Goal: Find specific page/section: Find specific page/section

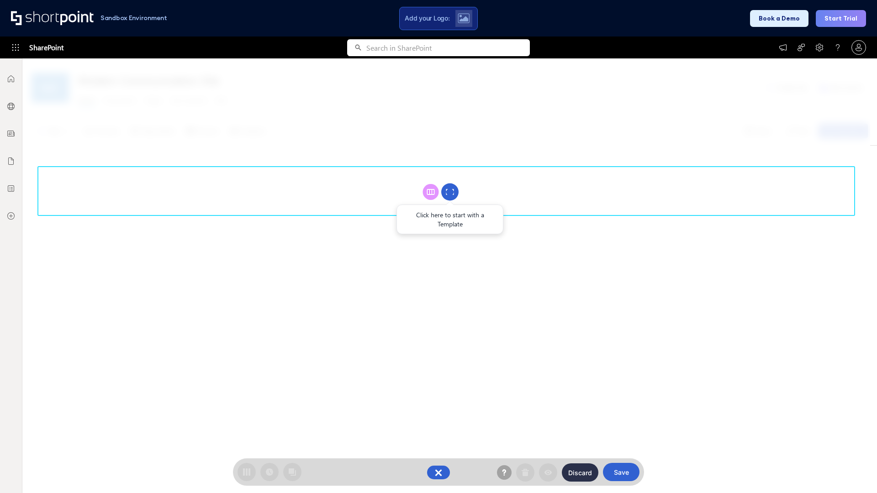
click at [450, 192] on circle at bounding box center [449, 192] width 17 height 17
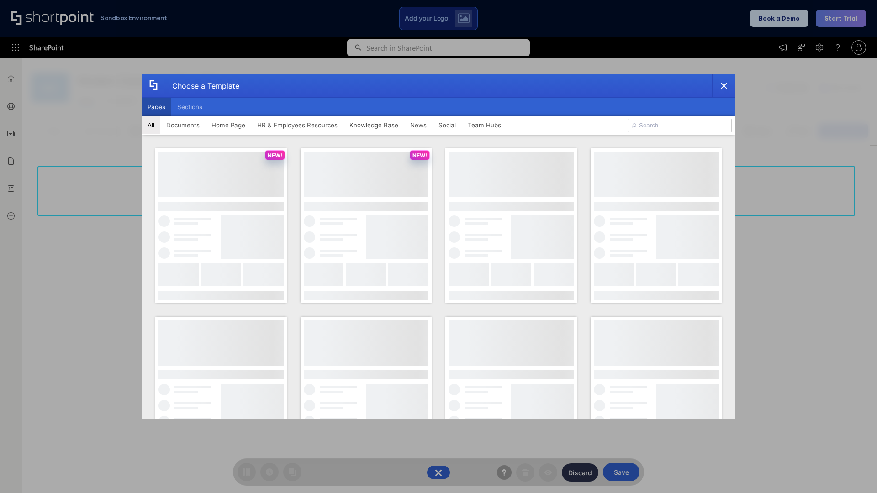
click at [156, 107] on button "Pages" at bounding box center [157, 107] width 30 height 18
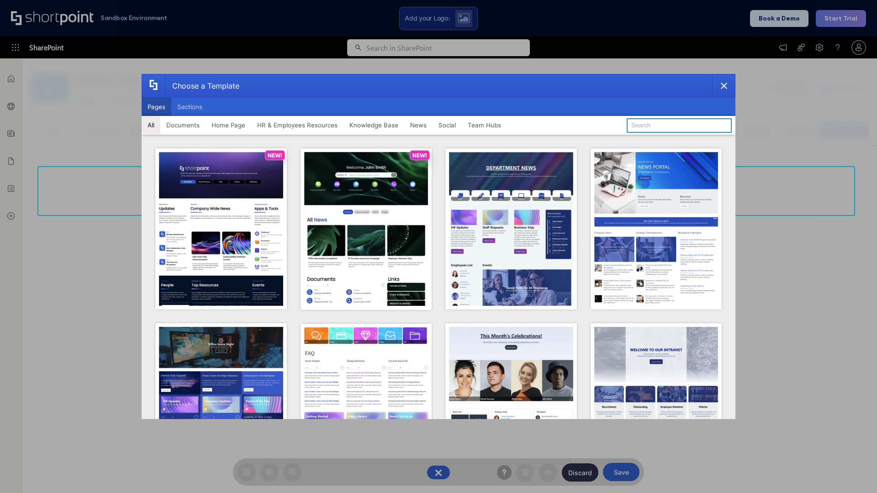
type input "Team Hub 3"
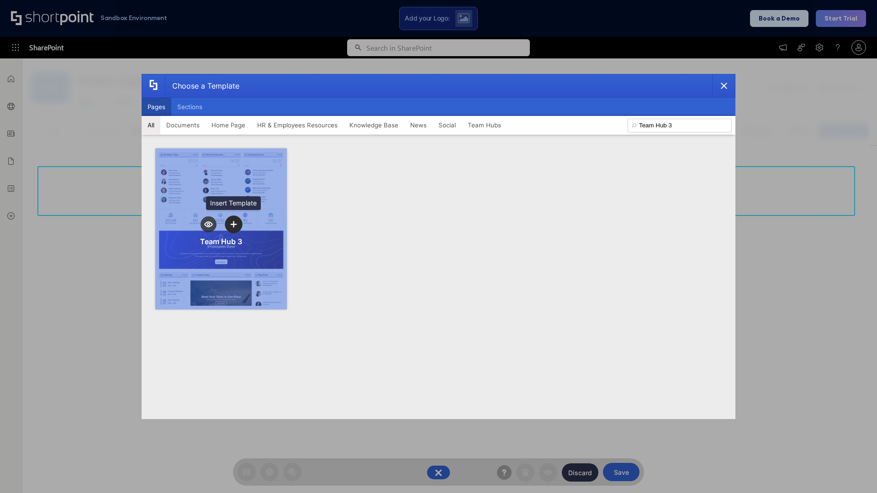
click at [233, 224] on icon "template selector" at bounding box center [233, 224] width 6 height 6
